Goal: Learn about a topic: Learn about a topic

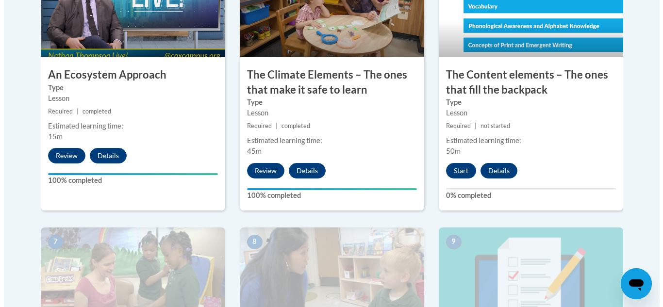
scroll to position [660, 0]
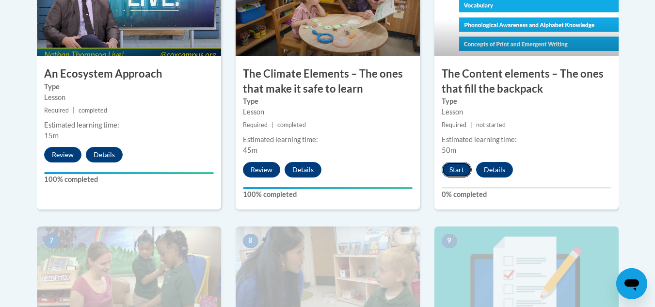
click at [454, 172] on button "Start" at bounding box center [457, 170] width 30 height 16
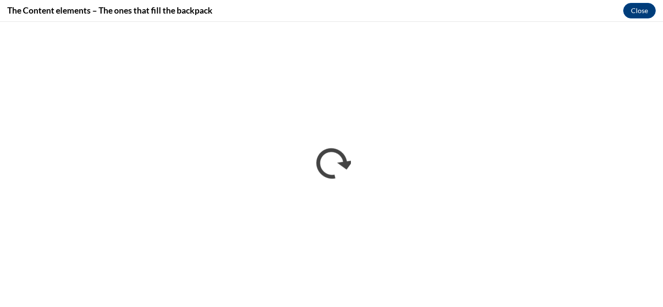
scroll to position [0, 0]
click at [68, 6] on h4 "The Content elements – The ones that fill the backpack" at bounding box center [109, 10] width 205 height 12
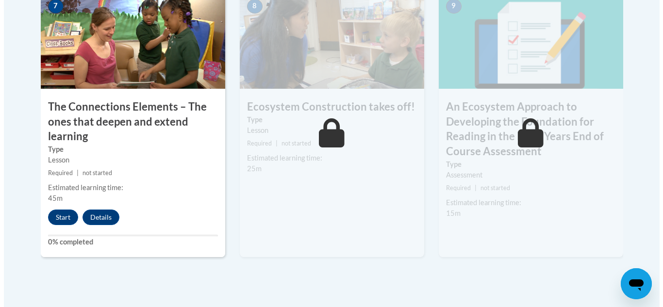
scroll to position [901, 0]
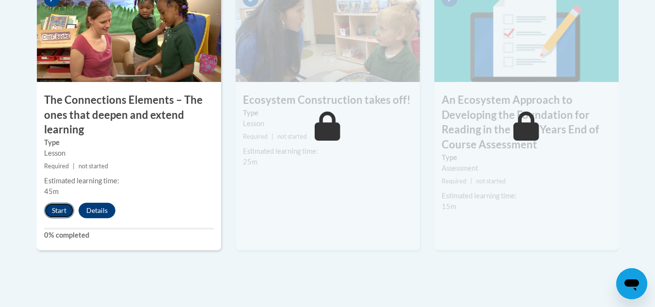
click at [54, 208] on button "Start" at bounding box center [59, 211] width 30 height 16
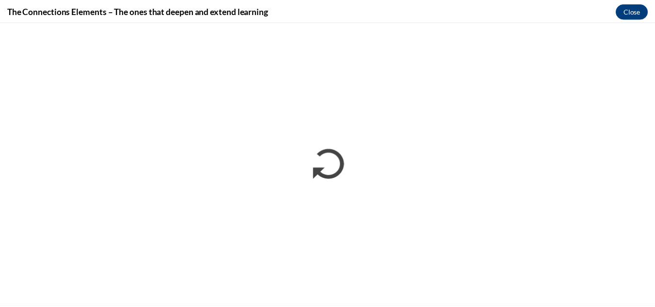
scroll to position [0, 0]
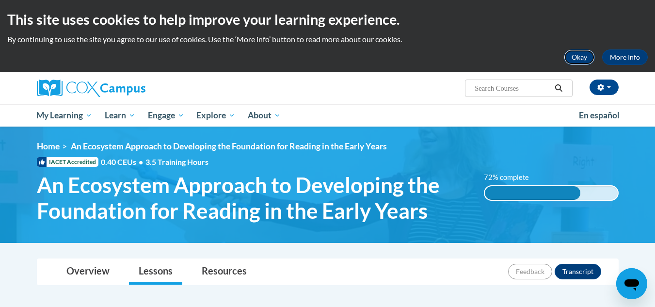
click at [587, 52] on button "Okay" at bounding box center [579, 57] width 31 height 16
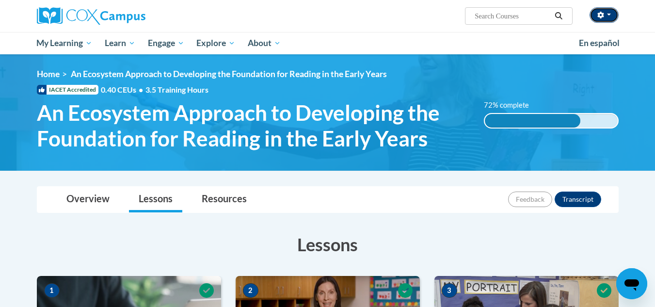
click at [601, 16] on icon "button" at bounding box center [601, 15] width 6 height 7
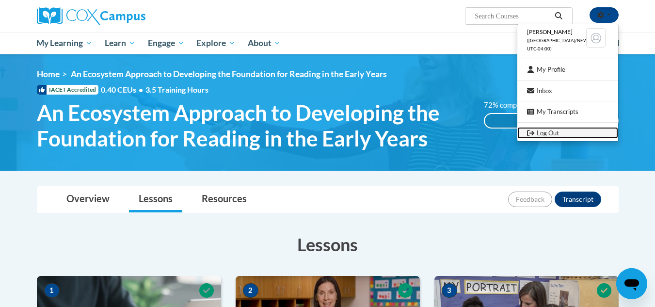
click at [561, 130] on link "Log Out" at bounding box center [568, 133] width 101 height 12
